Goal: Contribute content

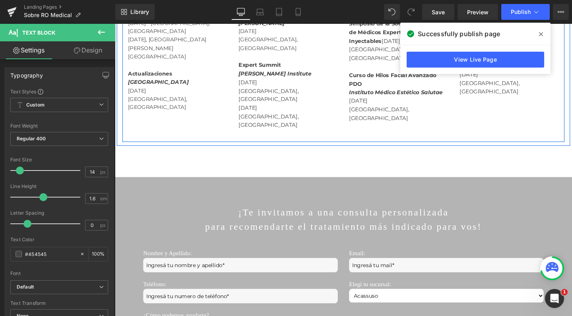
scroll to position [1301, 0]
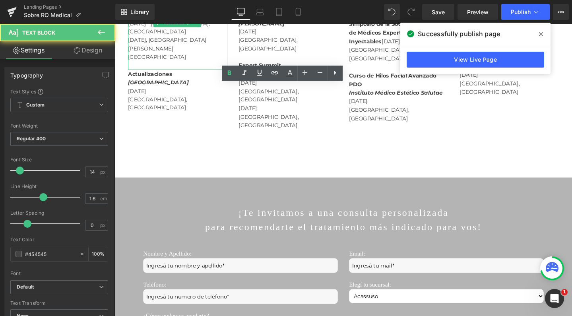
click at [194, 63] on p "[DATE], [GEOGRAPHIC_DATA][PERSON_NAME][GEOGRAPHIC_DATA]" at bounding box center [181, 50] width 105 height 27
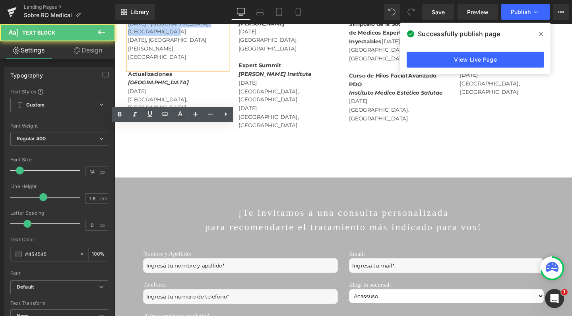
drag, startPoint x: 174, startPoint y: 167, endPoint x: 117, endPoint y: 145, distance: 61.4
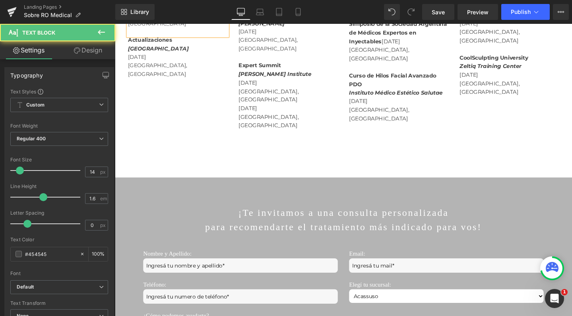
click at [217, 28] on p "[DATE], [GEOGRAPHIC_DATA][PERSON_NAME][GEOGRAPHIC_DATA]" at bounding box center [181, 14] width 105 height 27
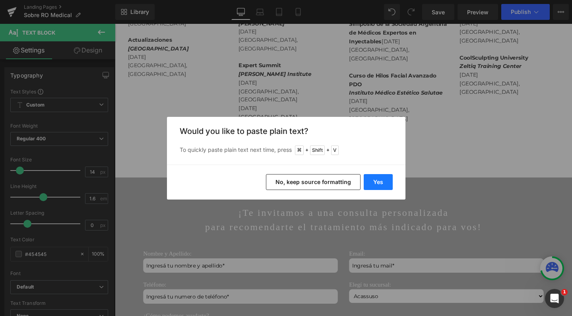
click at [0, 0] on button "Yes" at bounding box center [0, 0] width 0 height 0
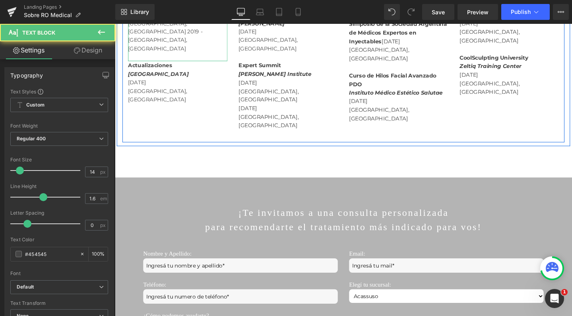
click at [198, 54] on p "[DATE], [GEOGRAPHIC_DATA], [GEOGRAPHIC_DATA] 2020 - [GEOGRAPHIC_DATA], [GEOGRAP…" at bounding box center [181, 27] width 105 height 53
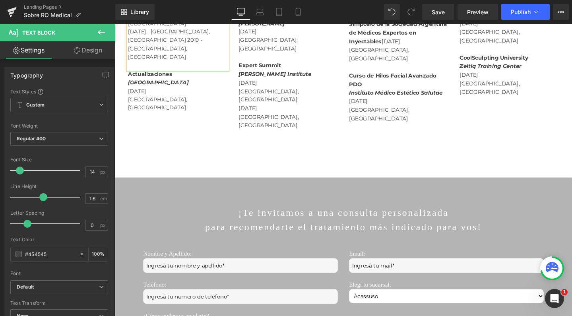
click at [153, 64] on p "[DATE] - [GEOGRAPHIC_DATA], [GEOGRAPHIC_DATA] 2019 - [GEOGRAPHIC_DATA], [GEOGRA…" at bounding box center [181, 46] width 105 height 36
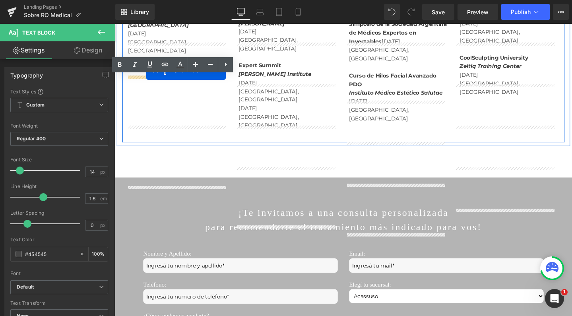
drag, startPoint x: 157, startPoint y: 160, endPoint x: 148, endPoint y: 72, distance: 87.9
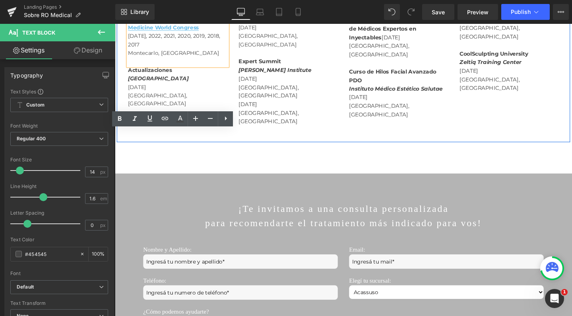
scroll to position [1310, 0]
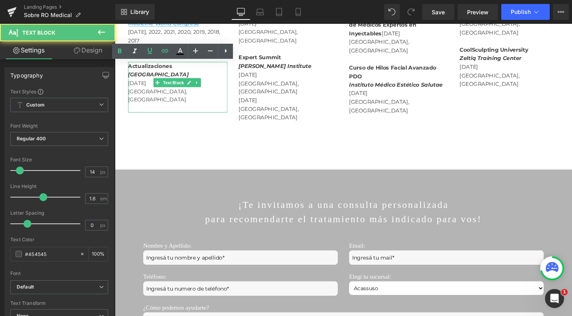
click at [158, 72] on span "Actualizaciones" at bounding box center [152, 68] width 46 height 7
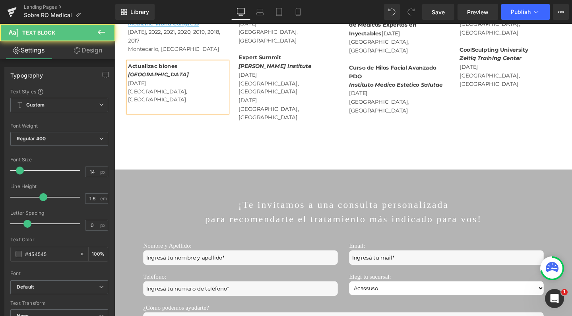
click at [192, 73] on p "Actualizac biones" at bounding box center [181, 68] width 105 height 9
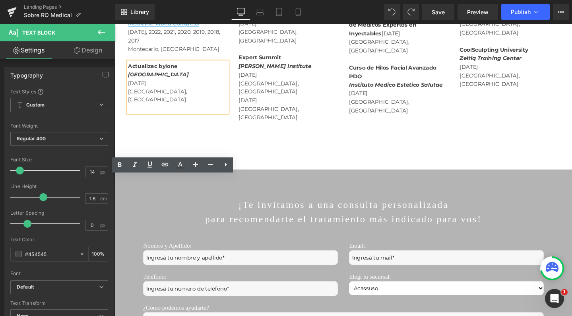
click at [156, 72] on span "Actualizac byione" at bounding box center [155, 68] width 52 height 7
drag, startPoint x: 156, startPoint y: 186, endPoint x: 176, endPoint y: 185, distance: 19.9
click at [176, 72] on span "Actualizac byione" at bounding box center [155, 68] width 52 height 7
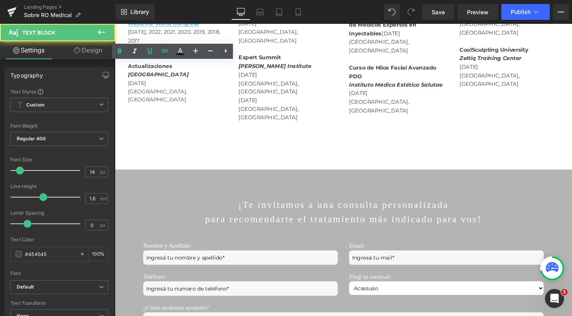
drag, startPoint x: 38, startPoint y: 16, endPoint x: 30, endPoint y: 15, distance: 8.0
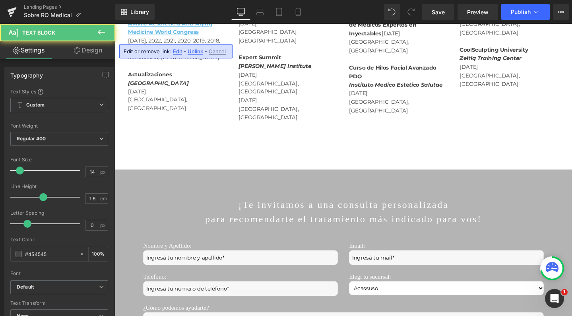
drag, startPoint x: 166, startPoint y: 48, endPoint x: 127, endPoint y: 48, distance: 38.6
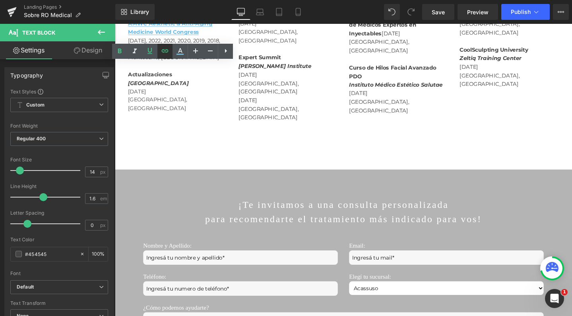
click at [0, 0] on icon at bounding box center [0, 0] width 0 height 0
type input "[URL][DOMAIN_NAME]"
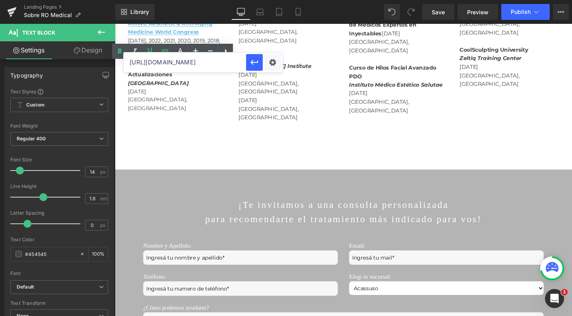
click at [214, 62] on input "[URL][DOMAIN_NAME]" at bounding box center [185, 62] width 122 height 20
click at [0, 0] on icon "button" at bounding box center [0, 0] width 0 height 0
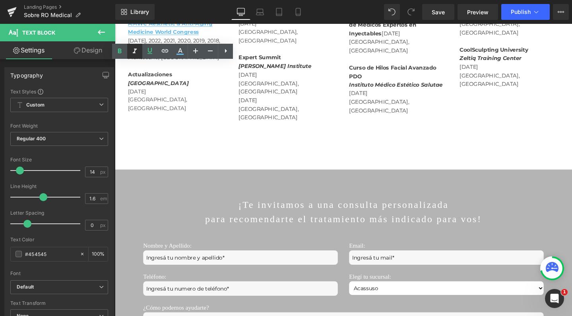
click at [141, 52] on link at bounding box center [134, 51] width 15 height 15
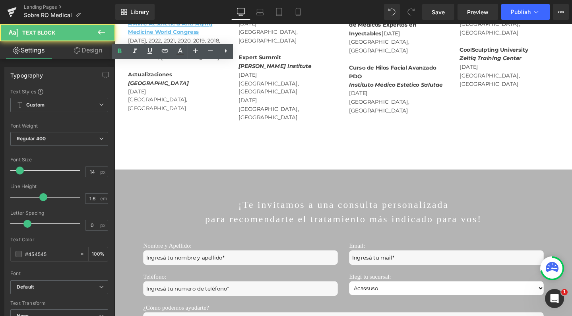
click at [0, 0] on icon at bounding box center [0, 0] width 0 height 0
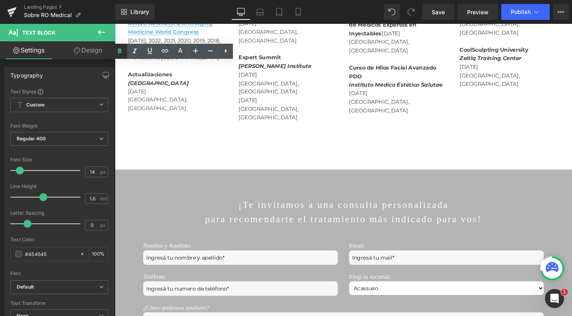
click at [119, 50] on icon at bounding box center [120, 52] width 10 height 10
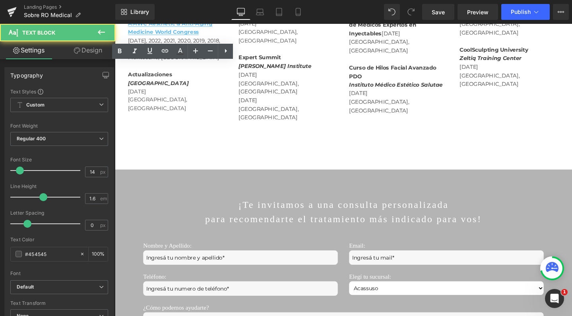
click at [173, 11] on p "[DATE] - [GEOGRAPHIC_DATA], [GEOGRAPHIC_DATA]" at bounding box center [181, 2] width 105 height 18
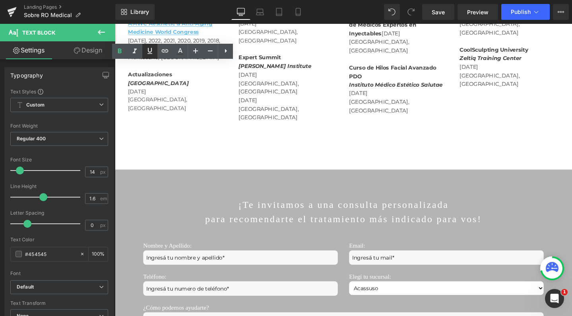
drag, startPoint x: 157, startPoint y: 47, endPoint x: 149, endPoint y: 47, distance: 7.6
click at [0, 0] on link at bounding box center [0, 0] width 0 height 0
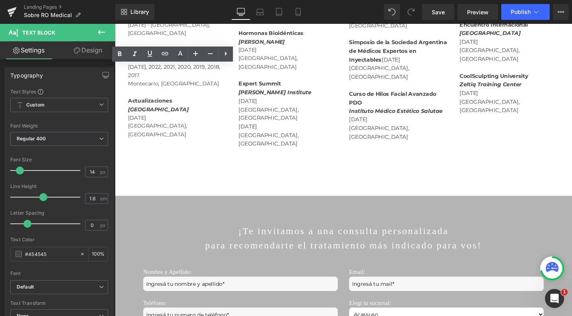
scroll to position [1278, 0]
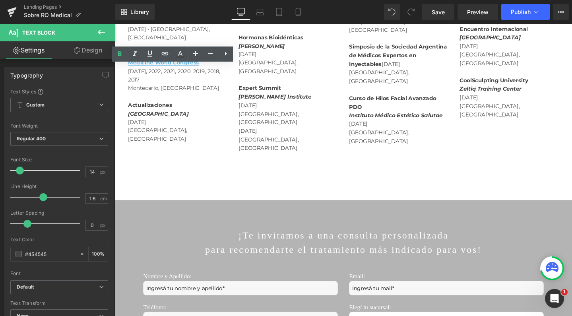
drag, startPoint x: 170, startPoint y: 81, endPoint x: 127, endPoint y: 81, distance: 42.9
click at [0, 0] on icon at bounding box center [0, 0] width 0 height 0
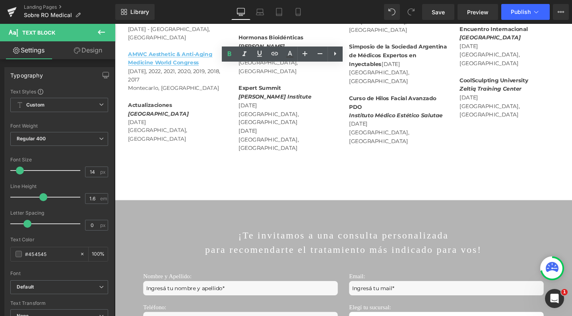
drag, startPoint x: 298, startPoint y: 80, endPoint x: 243, endPoint y: 78, distance: 54.9
click at [0, 0] on icon at bounding box center [0, 0] width 0 height 0
click at [435, 11] on span "Save" at bounding box center [438, 12] width 13 height 8
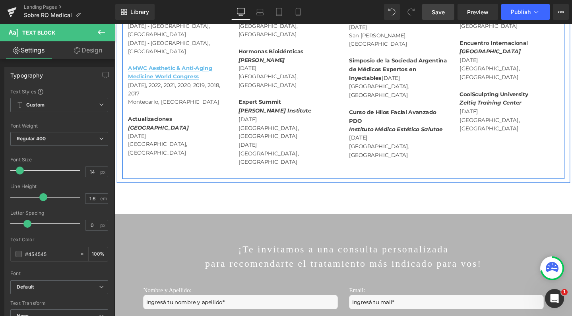
scroll to position [1261, 0]
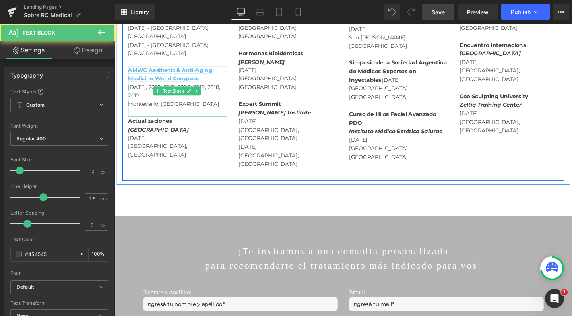
click at [198, 113] on p "Montecarlo, [GEOGRAPHIC_DATA]" at bounding box center [181, 108] width 105 height 9
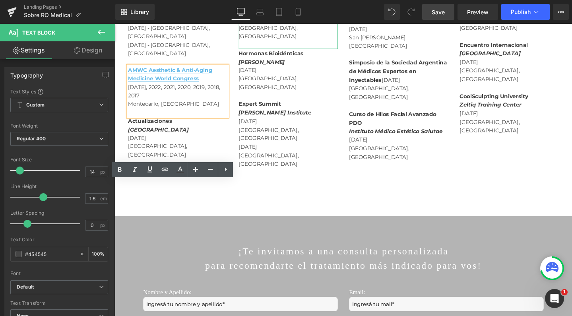
click at [315, 21] on icon at bounding box center [317, 19] width 4 height 5
click at [311, 21] on icon at bounding box center [313, 19] width 4 height 4
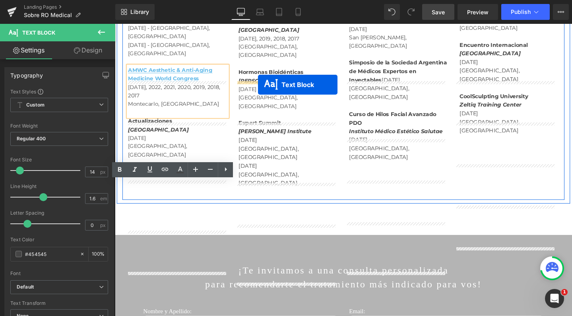
drag, startPoint x: 262, startPoint y: 150, endPoint x: 266, endPoint y: 88, distance: 61.7
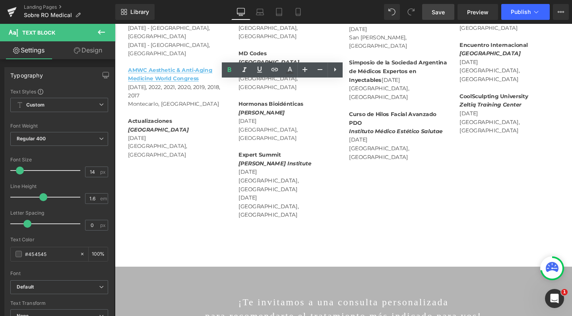
drag, startPoint x: 271, startPoint y: 90, endPoint x: 239, endPoint y: 88, distance: 32.3
click at [239, 88] on div "MD Codes Allergan Medical Institute [DATE], 2019, 2018, 2017 [GEOGRAPHIC_DATA],…" at bounding box center [297, 87] width 117 height 304
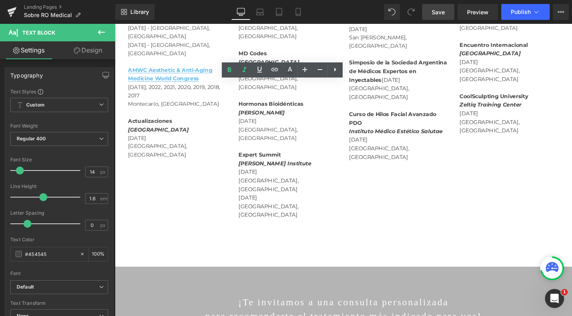
drag, startPoint x: 324, startPoint y: 99, endPoint x: 241, endPoint y: 97, distance: 82.3
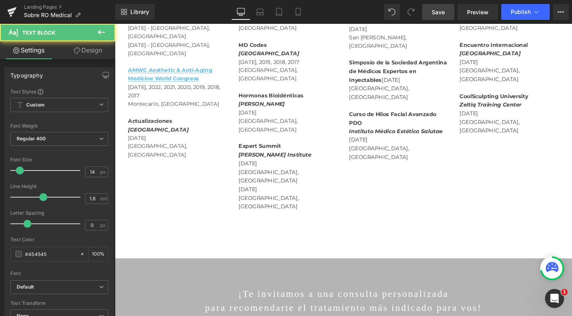
drag, startPoint x: 246, startPoint y: 97, endPoint x: 338, endPoint y: 97, distance: 92.3
drag, startPoint x: 265, startPoint y: 87, endPoint x: 239, endPoint y: 87, distance: 25.8
click at [239, 87] on div "[PERSON_NAME][DATE] [GEOGRAPHIC_DATA], [GEOGRAPHIC_DATA] Text Block MAEX: [PERS…" at bounding box center [297, 82] width 117 height 295
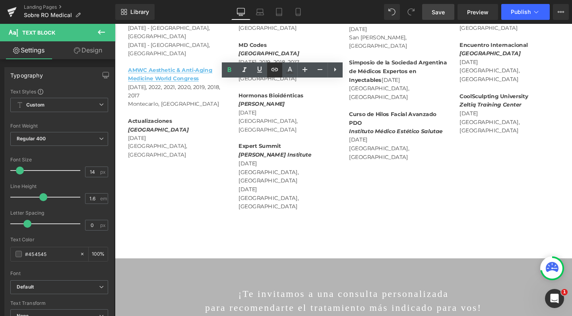
click at [0, 0] on icon at bounding box center [0, 0] width 0 height 0
click at [258, 100] on input "text" at bounding box center [300, 101] width 122 height 20
paste input "[URL][DOMAIN_NAME]"
type input "[URL][DOMAIN_NAME]"
click at [0, 0] on icon "button" at bounding box center [0, 0] width 0 height 0
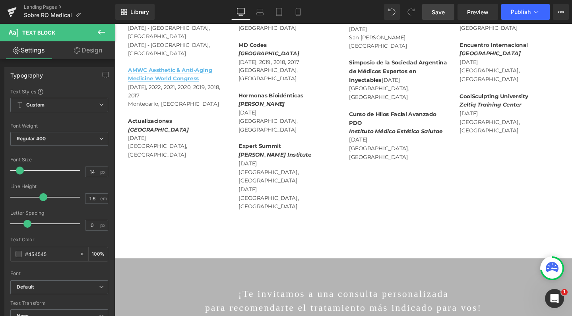
click at [441, 10] on span "Save" at bounding box center [438, 12] width 13 height 8
click at [522, 16] on button "Publish" at bounding box center [525, 12] width 49 height 16
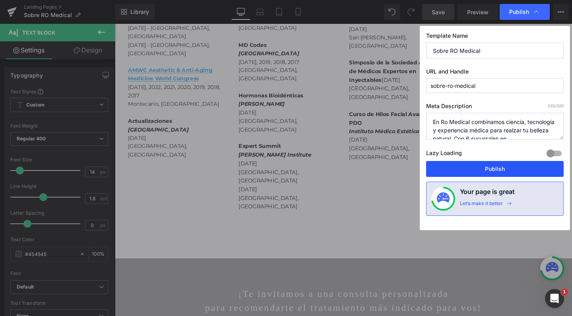
click at [493, 169] on button "Publish" at bounding box center [495, 169] width 138 height 16
